Goal: Information Seeking & Learning: Learn about a topic

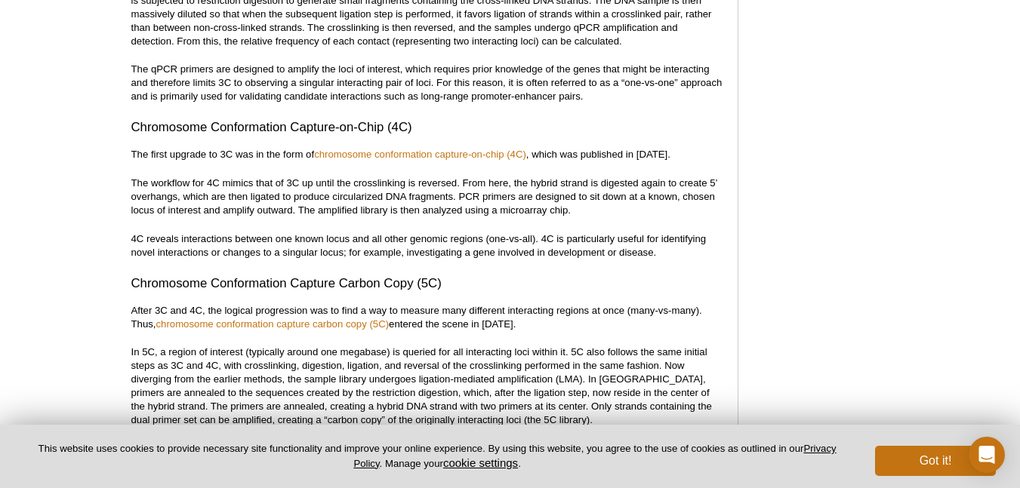
scroll to position [1640, 0]
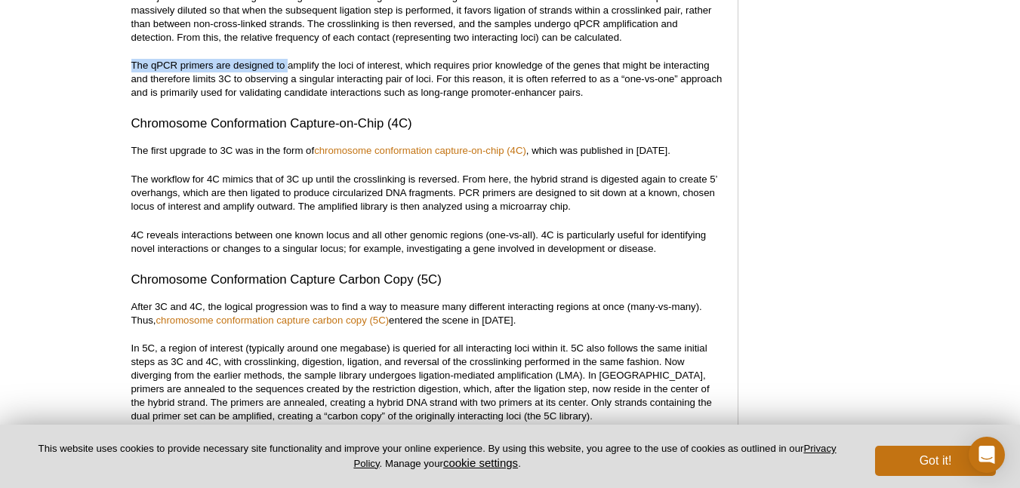
drag, startPoint x: 130, startPoint y: 63, endPoint x: 288, endPoint y: 47, distance: 159.4
click at [400, 65] on p "The qPCR primers are designed to amplify the loci of interest, which requires p…" at bounding box center [426, 79] width 591 height 41
drag, startPoint x: 400, startPoint y: 65, endPoint x: 302, endPoint y: 66, distance: 98.1
click at [302, 66] on p "The qPCR primers are designed to amplify the loci of interest, which requires p…" at bounding box center [426, 79] width 591 height 41
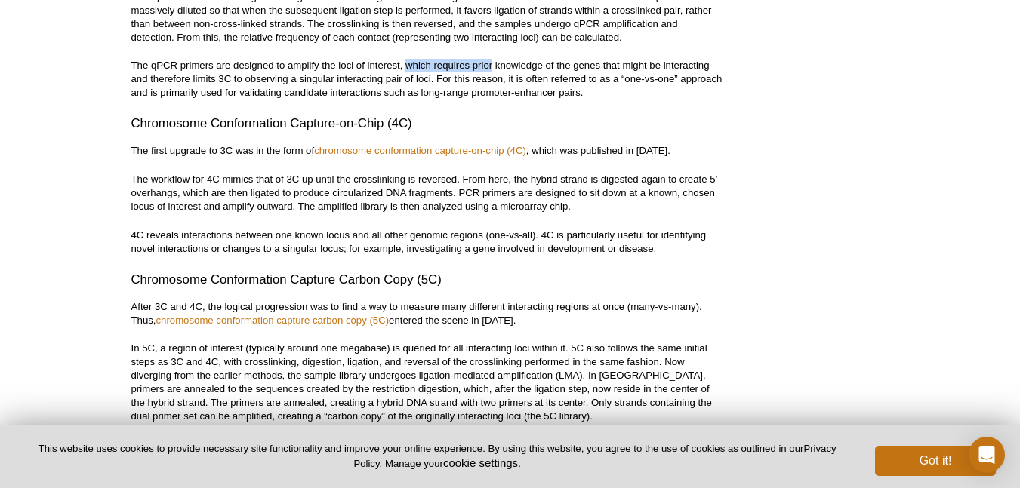
drag, startPoint x: 405, startPoint y: 62, endPoint x: 493, endPoint y: 61, distance: 88.3
click at [493, 61] on p "The qPCR primers are designed to amplify the loci of interest, which requires p…" at bounding box center [426, 79] width 591 height 41
click at [537, 65] on p "The qPCR primers are designed to amplify the loci of interest, which requires p…" at bounding box center [426, 79] width 591 height 41
drag, startPoint x: 432, startPoint y: 80, endPoint x: 300, endPoint y: 81, distance: 132.1
click at [300, 81] on p "The qPCR primers are designed to amplify the loci of interest, which requires p…" at bounding box center [426, 79] width 591 height 41
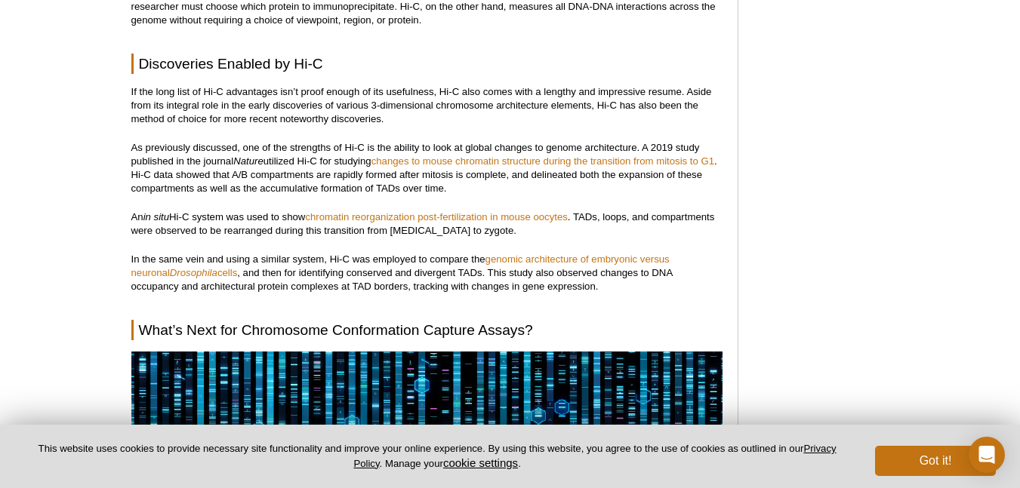
scroll to position [4795, 0]
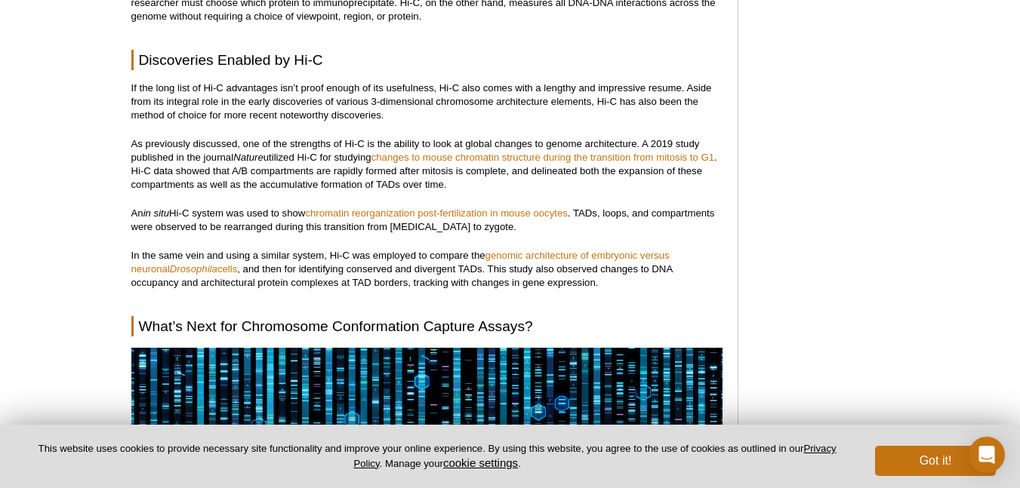
drag, startPoint x: 448, startPoint y: 159, endPoint x: 835, endPoint y: 285, distance: 407.5
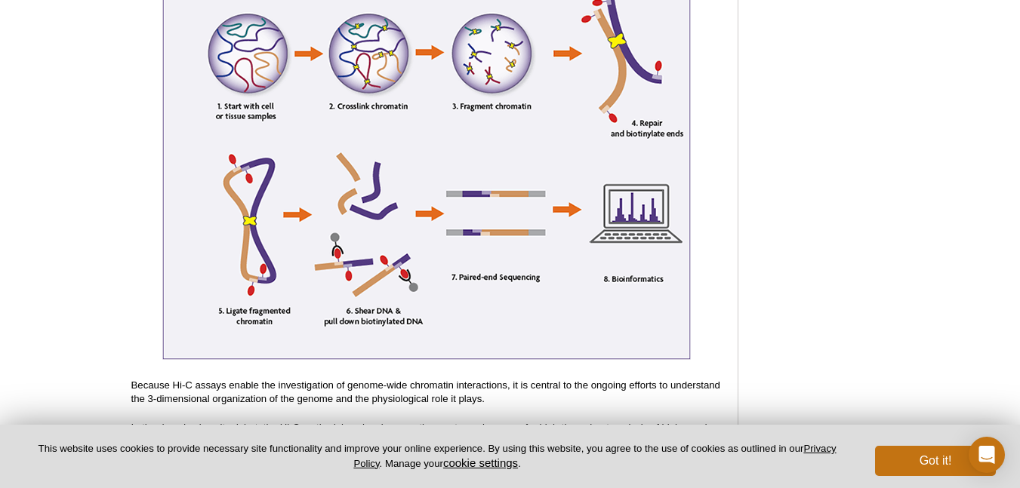
scroll to position [3208, 0]
